Goal: Task Accomplishment & Management: Manage account settings

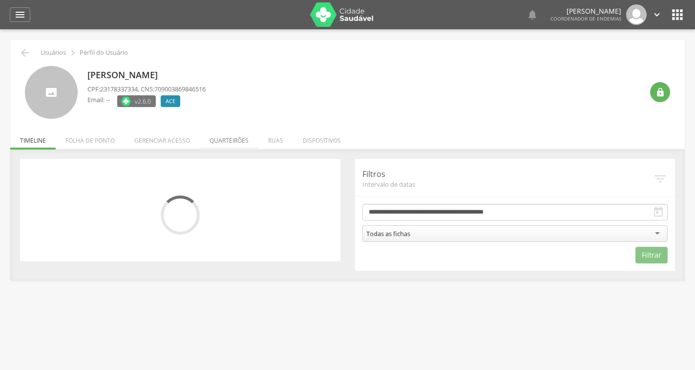
click at [222, 139] on li "Quarteirões" at bounding box center [229, 138] width 59 height 23
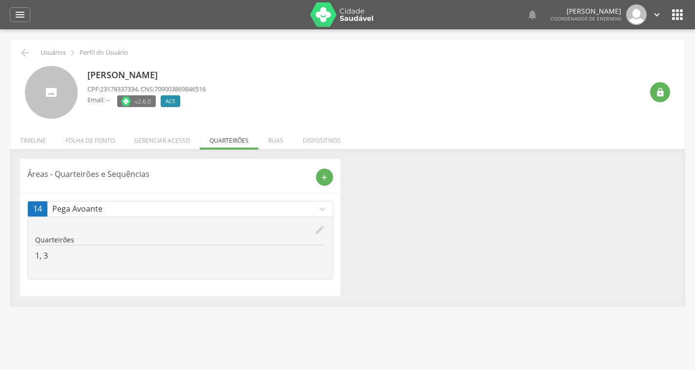
click at [318, 228] on icon "edit" at bounding box center [320, 229] width 11 height 11
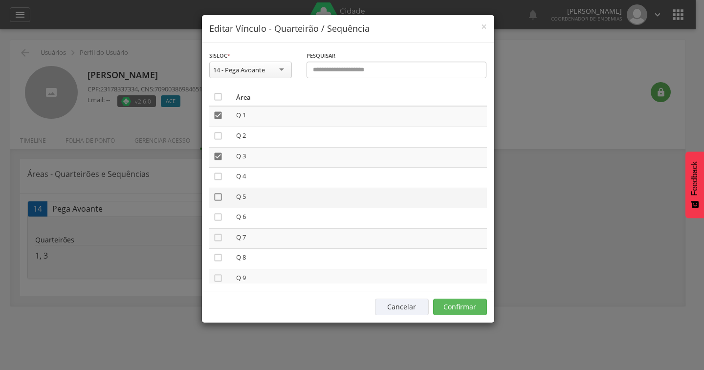
click at [219, 196] on icon "" at bounding box center [218, 197] width 10 height 10
click at [222, 238] on icon "" at bounding box center [218, 238] width 10 height 10
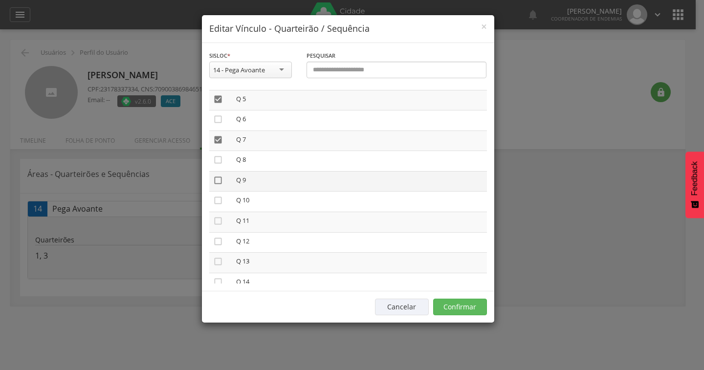
click at [215, 178] on icon "" at bounding box center [218, 180] width 10 height 10
click at [222, 221] on icon "" at bounding box center [218, 221] width 10 height 10
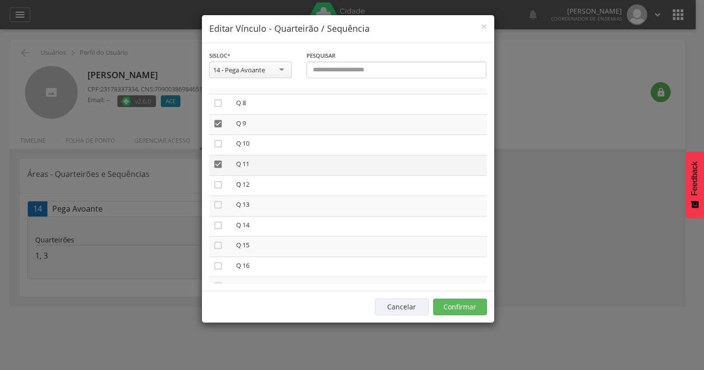
scroll to position [195, 0]
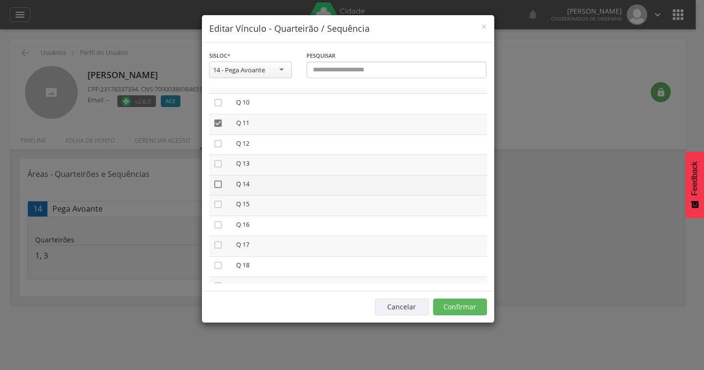
click at [215, 185] on icon "" at bounding box center [218, 184] width 10 height 10
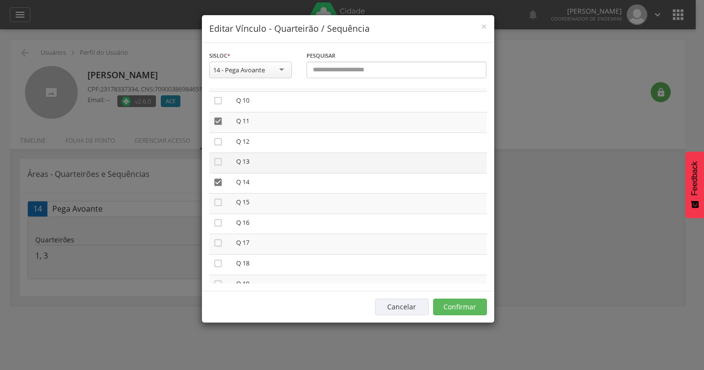
scroll to position [244, 0]
click at [217, 179] on icon "" at bounding box center [218, 176] width 10 height 10
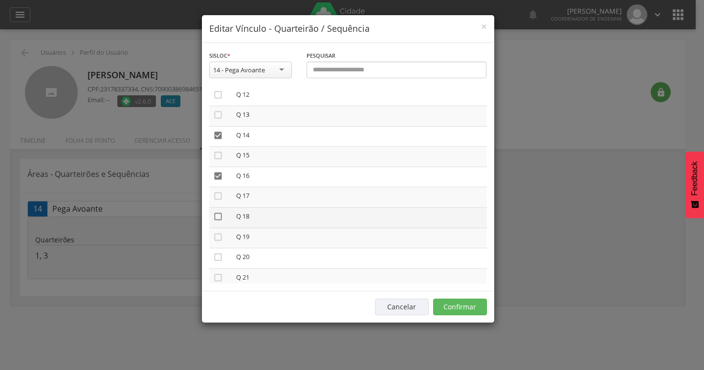
click at [219, 215] on icon "" at bounding box center [218, 217] width 10 height 10
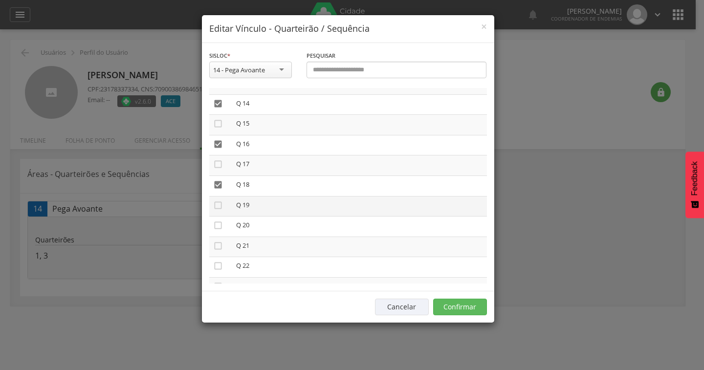
scroll to position [293, 0]
click at [218, 207] on icon "" at bounding box center [218, 208] width 10 height 10
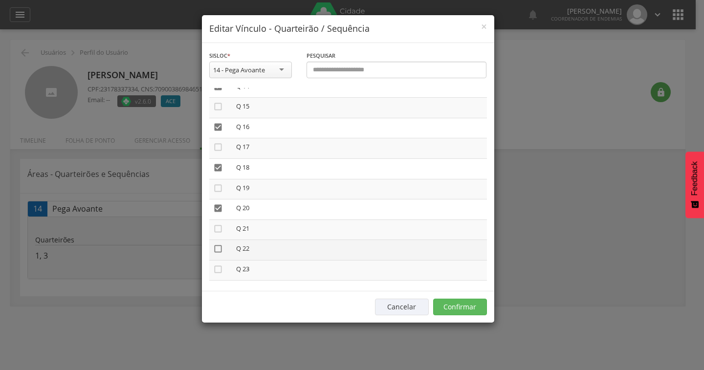
click at [220, 250] on icon "" at bounding box center [218, 249] width 10 height 10
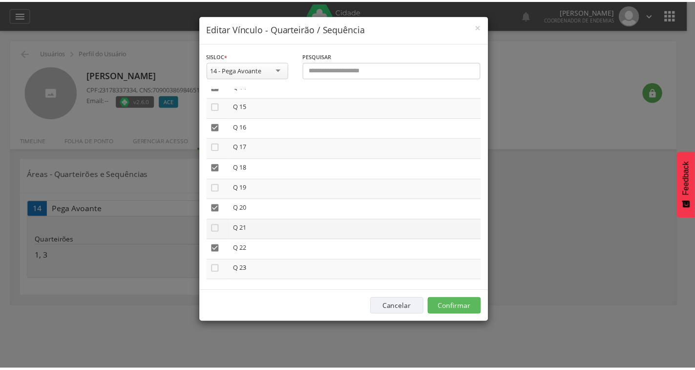
scroll to position [340, 0]
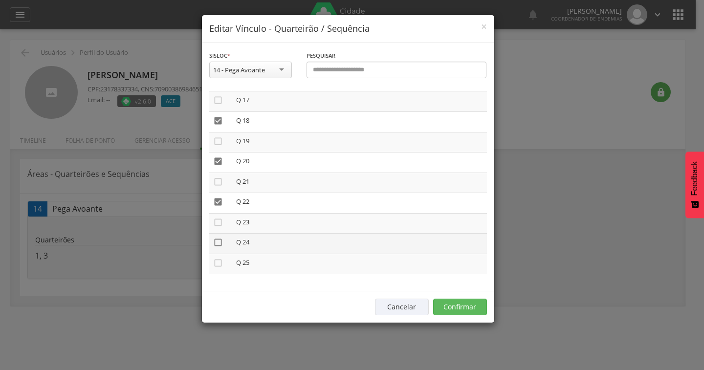
click at [214, 244] on icon "" at bounding box center [218, 243] width 10 height 10
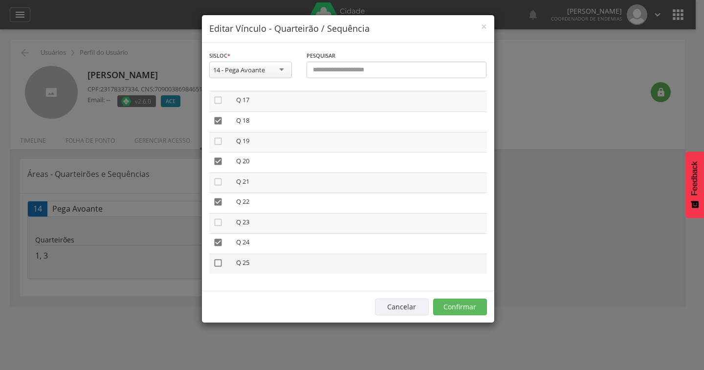
click at [216, 263] on icon "" at bounding box center [218, 263] width 10 height 10
click at [466, 310] on button "Confirmar" at bounding box center [460, 307] width 54 height 17
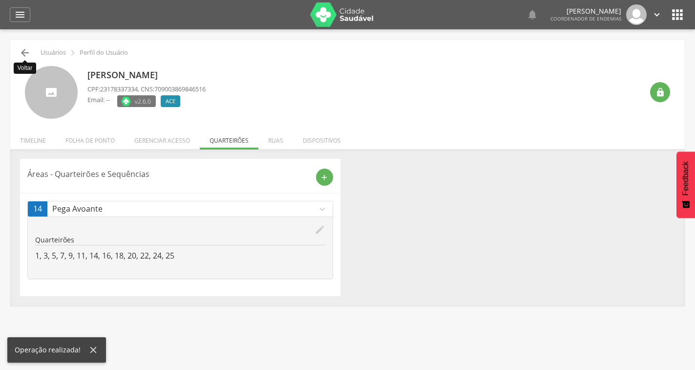
click at [25, 50] on icon "" at bounding box center [25, 53] width 12 height 12
